Goal: Check status: Check status

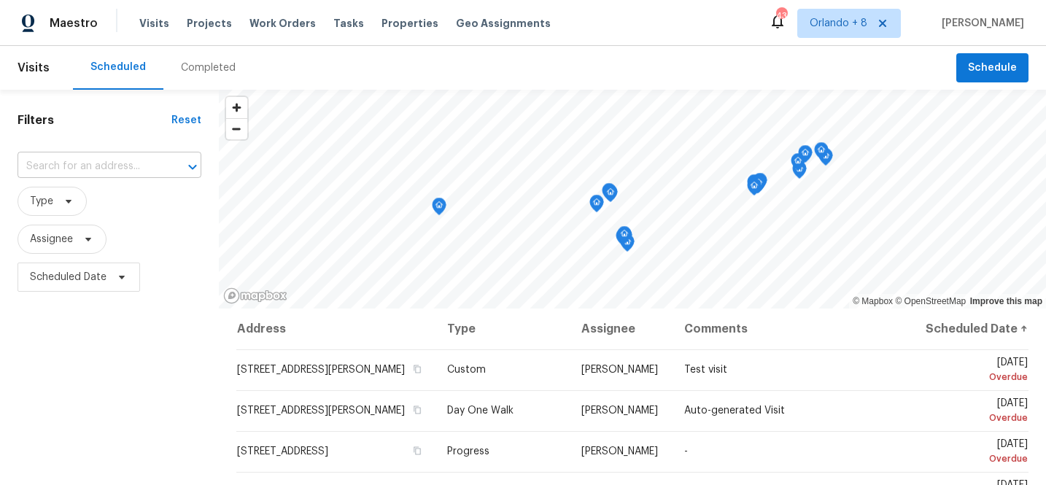
click at [121, 171] on input "text" at bounding box center [89, 166] width 143 height 23
paste input "[STREET_ADDRESS]"
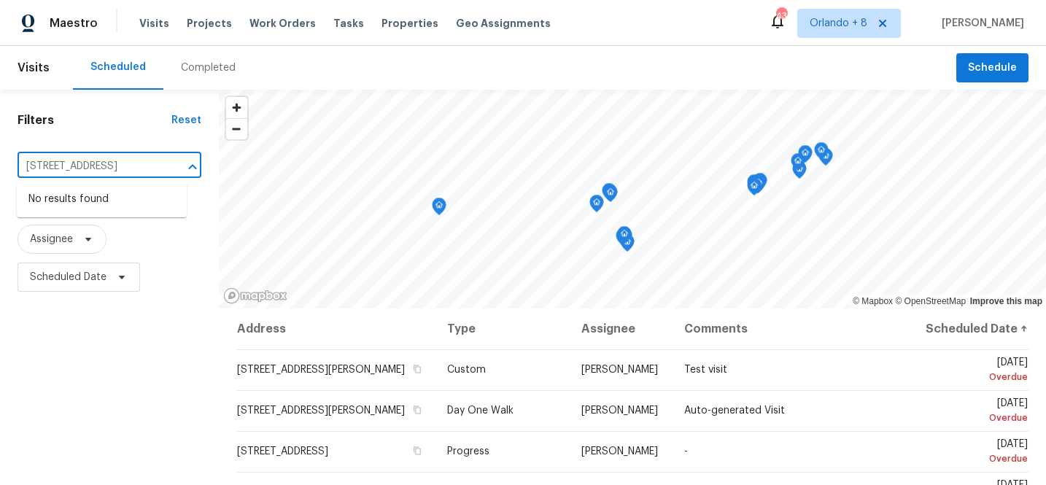
type input "[STREET_ADDRESS]"
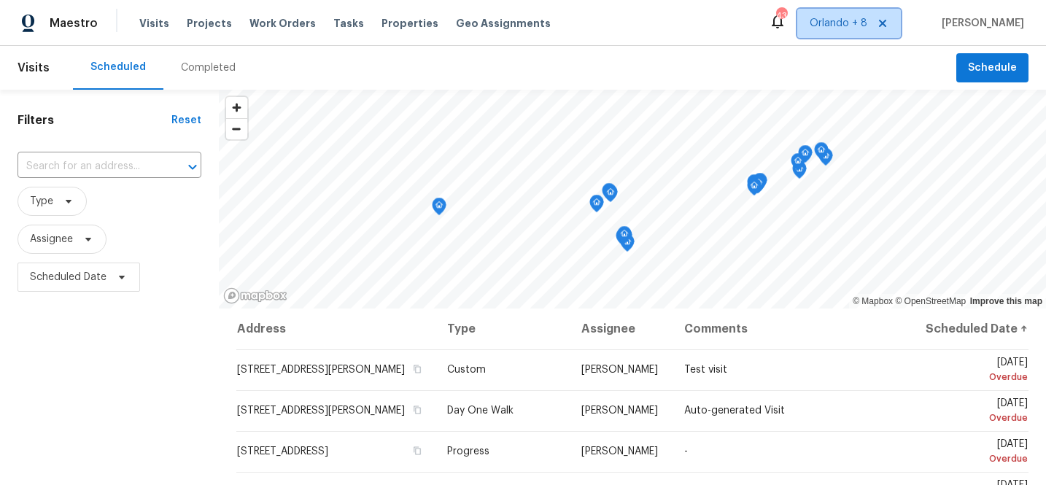
click at [853, 9] on span "Orlando + 8" at bounding box center [850, 23] width 104 height 29
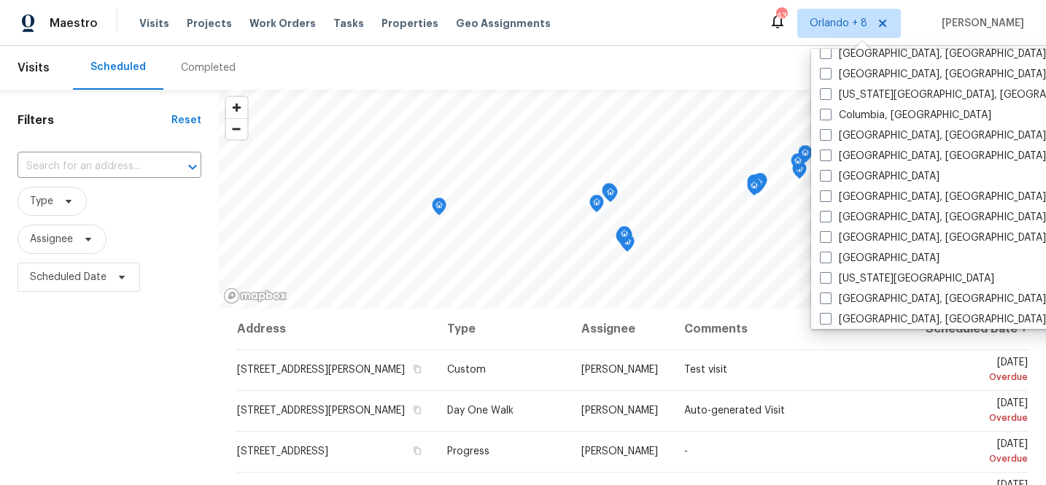
scroll to position [423, 0]
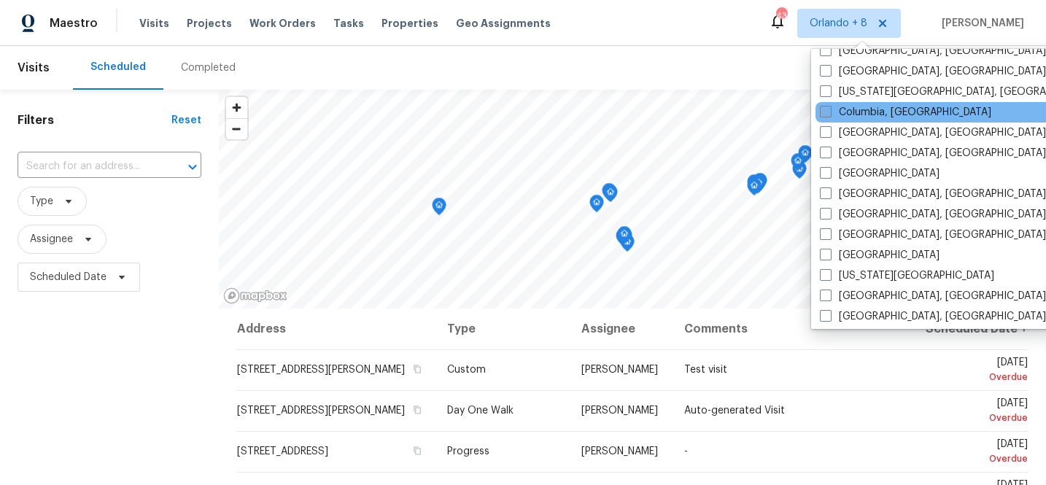
click at [882, 119] on label "Columbia, [GEOGRAPHIC_DATA]" at bounding box center [905, 112] width 171 height 15
click at [830, 115] on input "Columbia, [GEOGRAPHIC_DATA]" at bounding box center [824, 109] width 9 height 9
checkbox input "true"
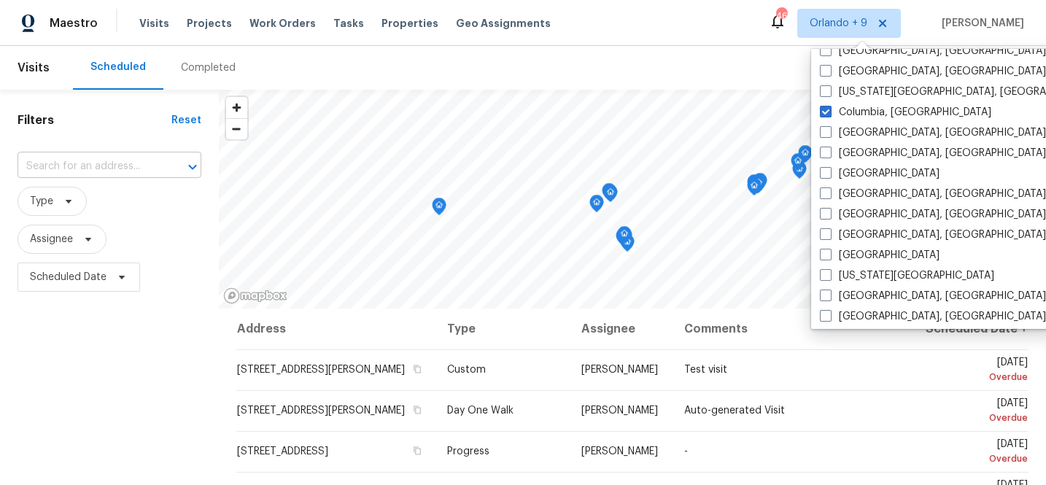
click at [108, 164] on input "text" at bounding box center [89, 166] width 143 height 23
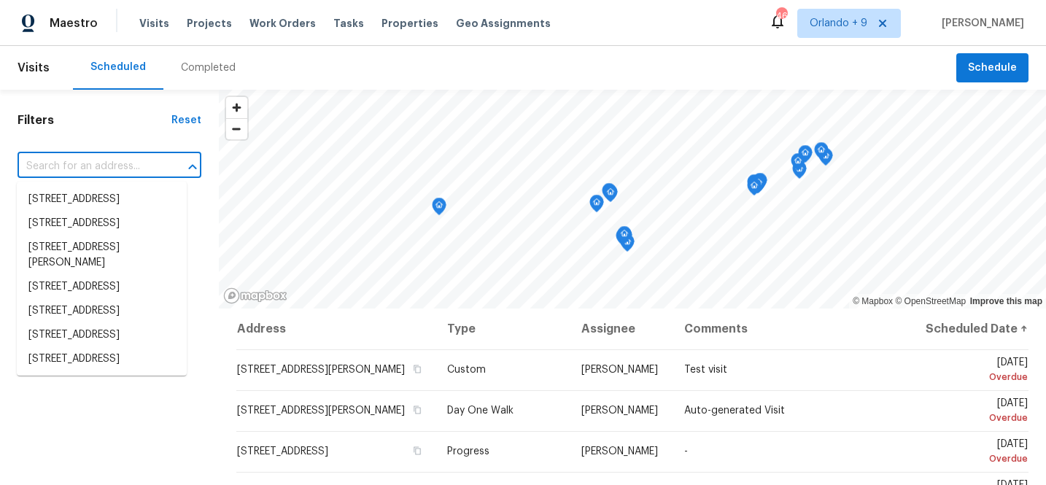
paste input "[STREET_ADDRESS]"
type input "[STREET_ADDRESS]"
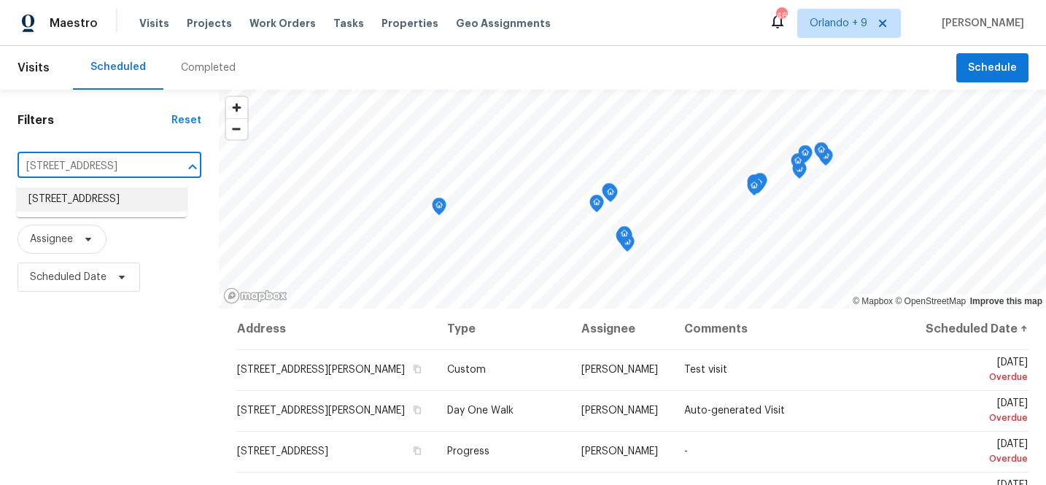
click at [125, 212] on li "[STREET_ADDRESS]" at bounding box center [102, 200] width 170 height 24
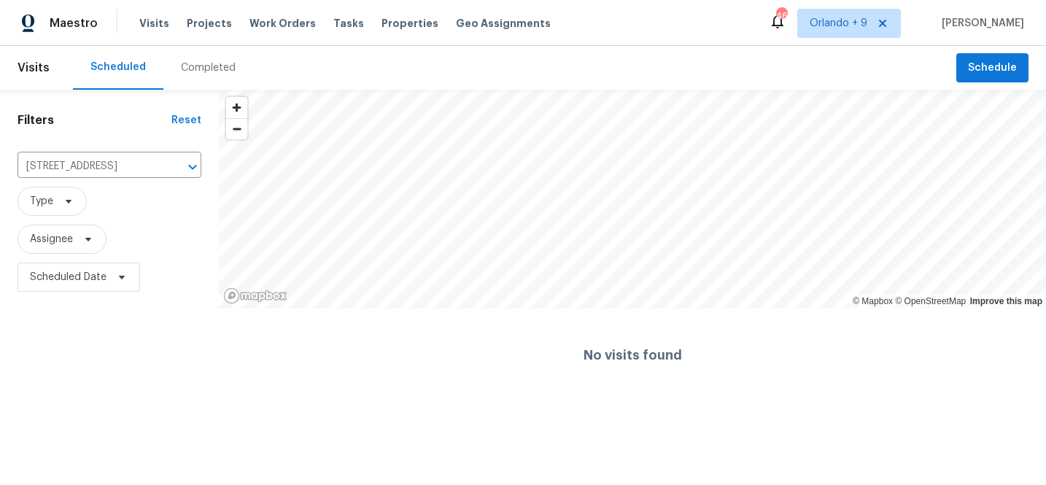
click at [190, 86] on div "Completed" at bounding box center [208, 68] width 90 height 44
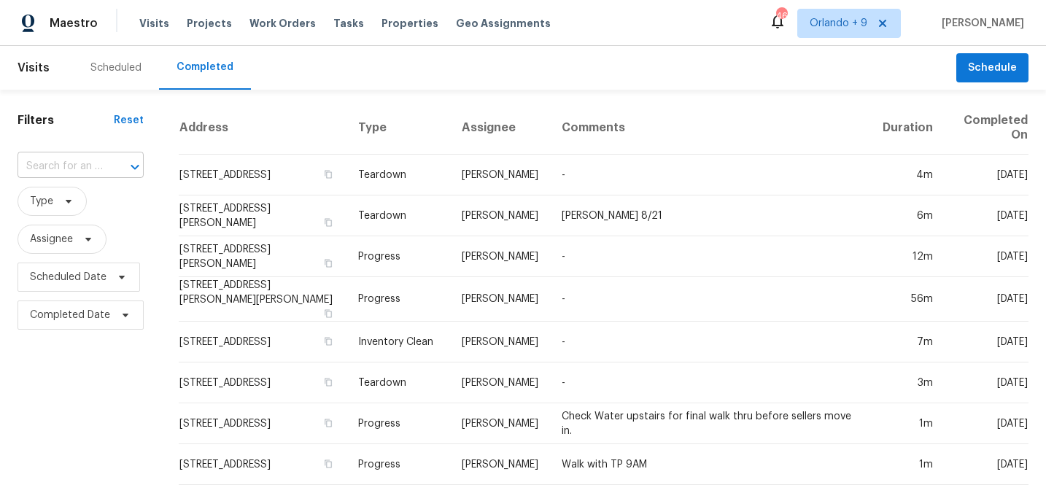
click at [119, 167] on div at bounding box center [125, 167] width 38 height 20
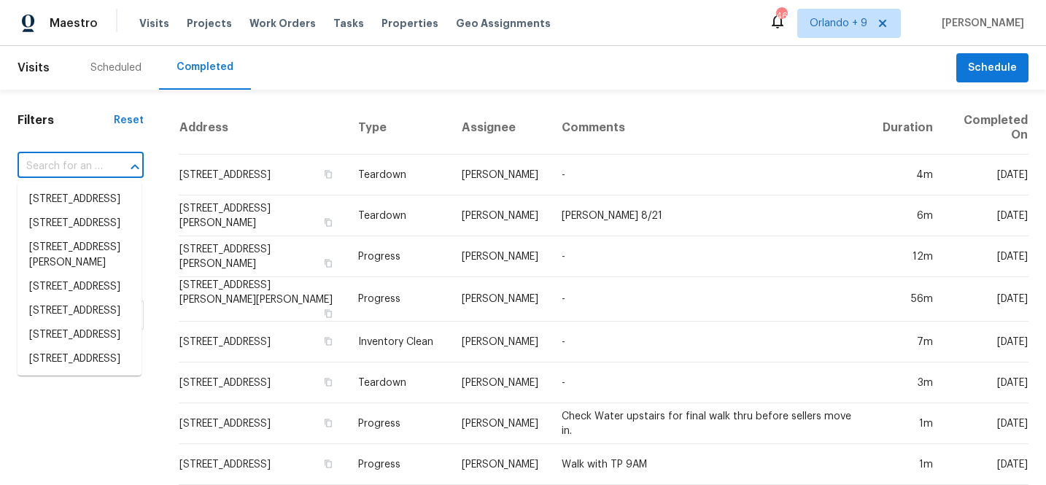
paste input "[STREET_ADDRESS]"
type input "[STREET_ADDRESS]"
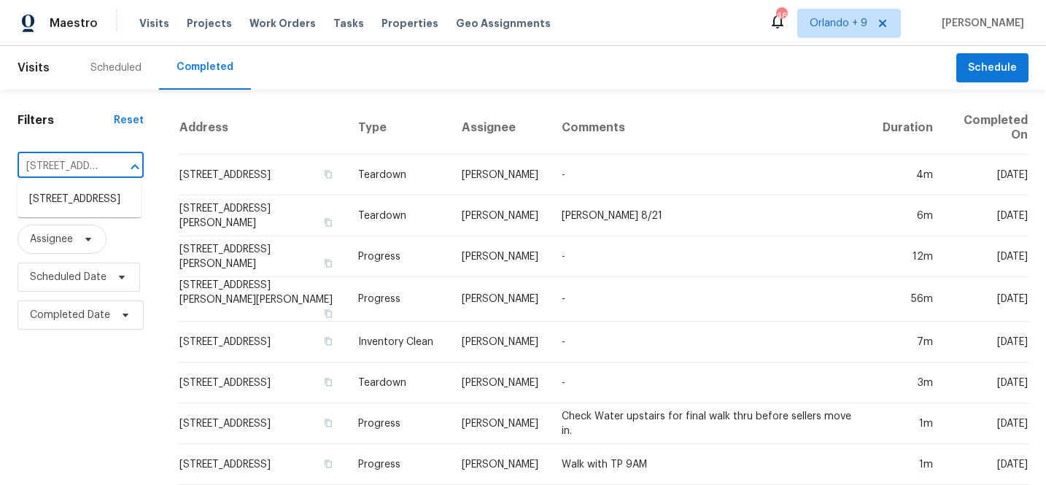
scroll to position [0, 9]
click at [107, 204] on li "[STREET_ADDRESS]" at bounding box center [80, 200] width 124 height 24
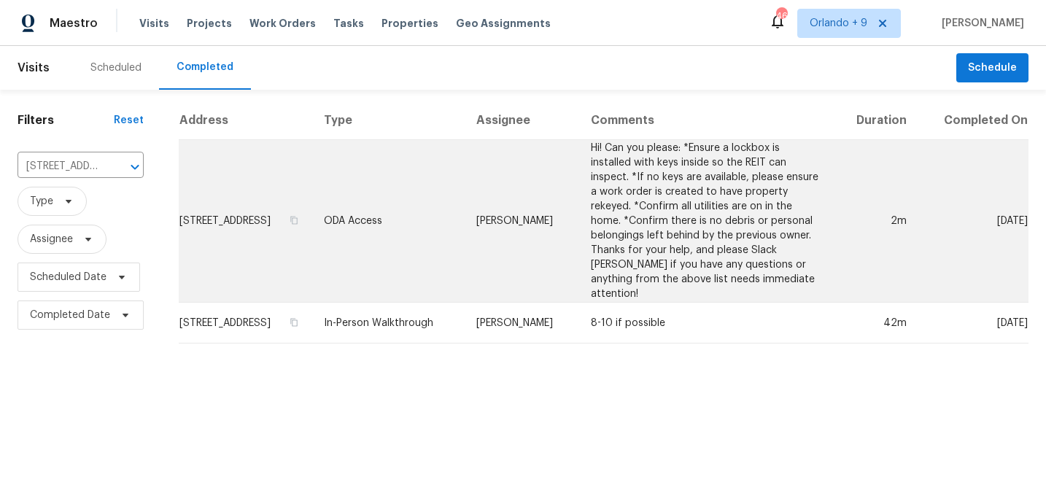
click at [265, 258] on td "[STREET_ADDRESS]" at bounding box center [246, 221] width 134 height 163
